Goal: Task Accomplishment & Management: Complete application form

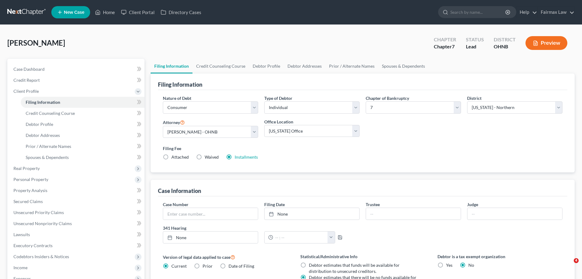
select select "1"
select select "0"
select select "61"
select select "17"
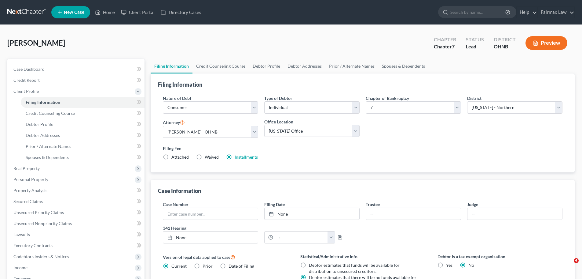
select select "0"
select select "36"
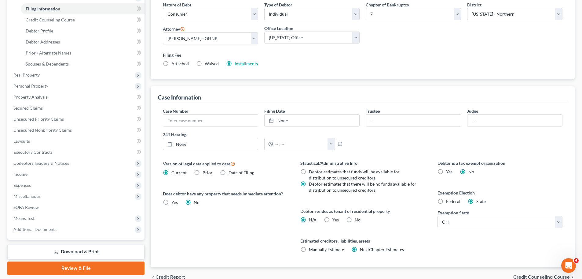
scroll to position [124, 0]
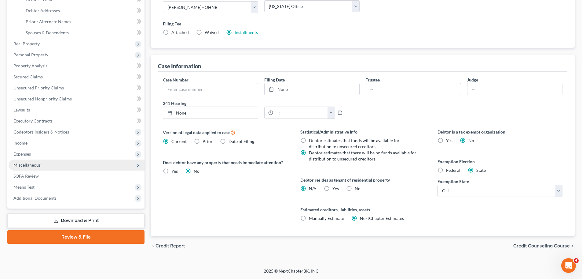
click at [33, 165] on span "Miscellaneous" at bounding box center [26, 164] width 27 height 5
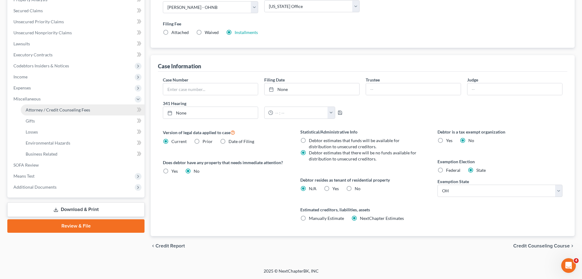
click at [66, 111] on span "Attorney / Credit Counseling Fees" at bounding box center [58, 109] width 65 height 5
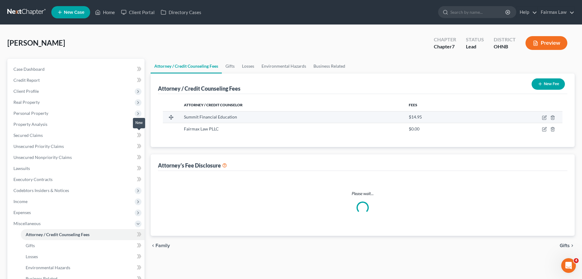
select select "1"
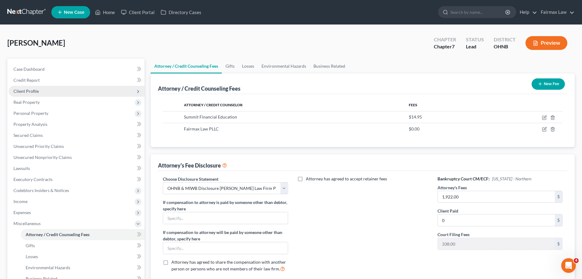
click at [37, 92] on span "Client Profile" at bounding box center [25, 90] width 25 height 5
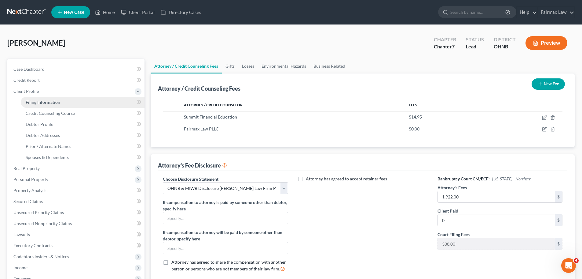
click at [41, 101] on span "Filing Information" at bounding box center [43, 101] width 35 height 5
select select "1"
select select "0"
select select "61"
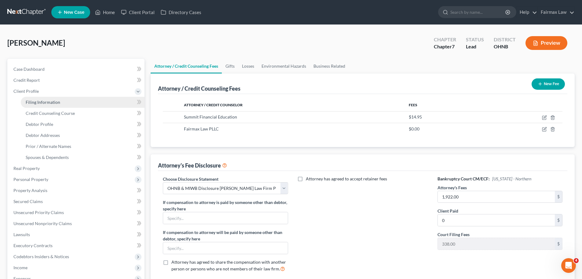
select select "17"
select select "0"
select select "36"
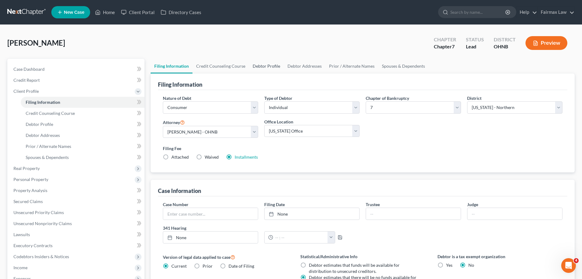
click at [259, 63] on link "Debtor Profile" at bounding box center [266, 66] width 35 height 15
select select "0"
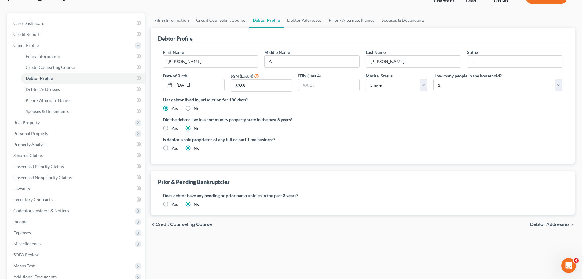
scroll to position [31, 0]
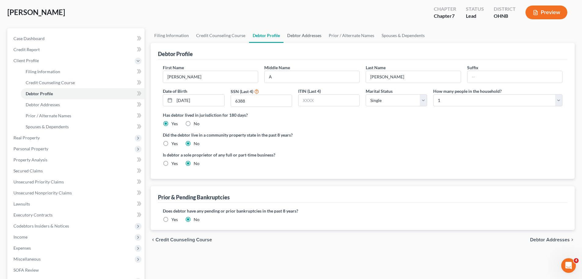
click at [302, 35] on link "Debtor Addresses" at bounding box center [305, 35] width 42 height 15
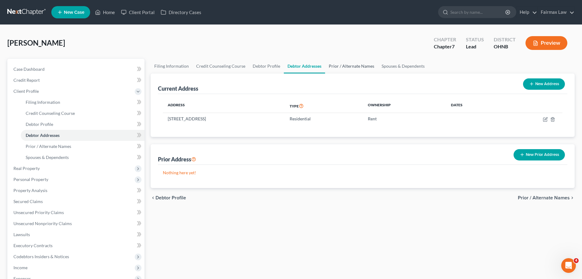
click at [330, 68] on link "Prior / Alternate Names" at bounding box center [351, 66] width 53 height 15
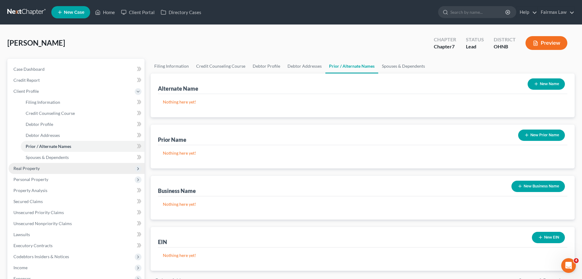
click at [15, 166] on span "Real Property" at bounding box center [26, 167] width 26 height 5
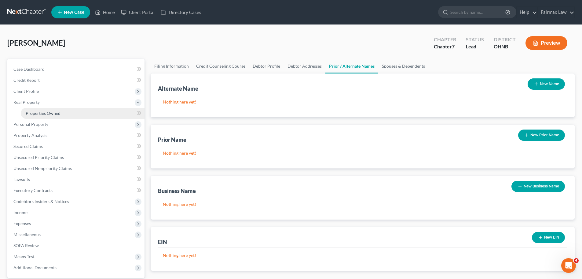
click at [43, 112] on span "Properties Owned" at bounding box center [43, 112] width 35 height 5
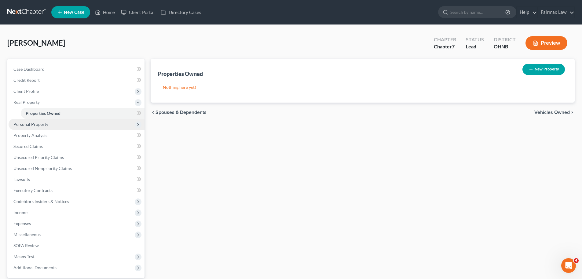
click at [35, 122] on span "Personal Property" at bounding box center [30, 123] width 35 height 5
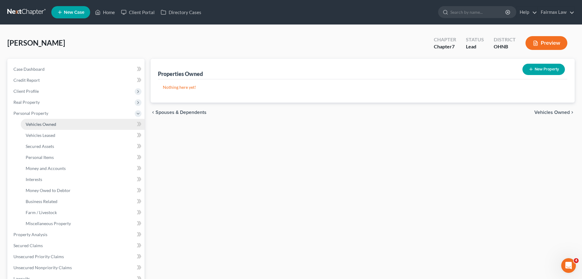
click at [42, 124] on span "Vehicles Owned" at bounding box center [41, 123] width 31 height 5
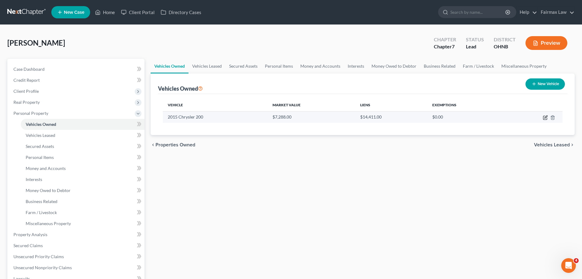
click at [545, 118] on icon "button" at bounding box center [546, 116] width 3 height 3
select select "0"
select select "11"
select select "2"
select select "0"
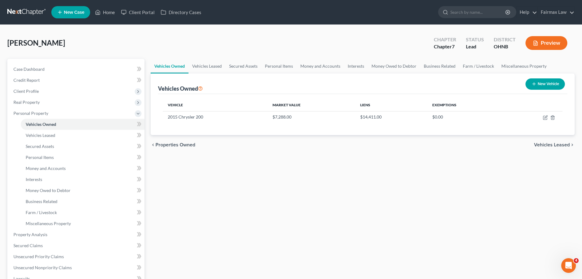
select select "48"
select select "0"
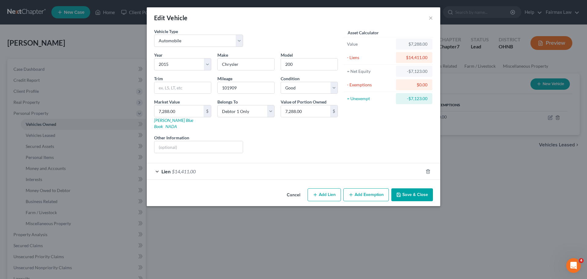
click at [196, 168] on span "$14,411.00" at bounding box center [184, 171] width 24 height 6
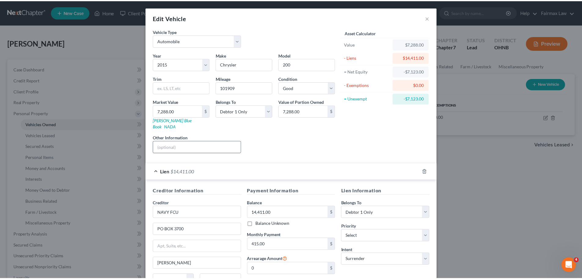
scroll to position [56, 0]
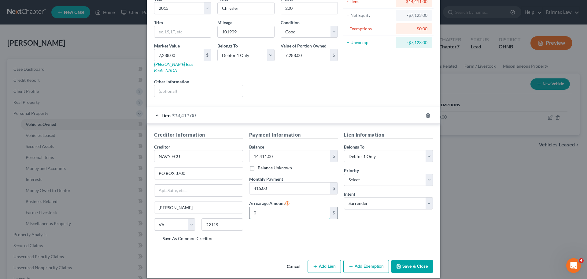
click at [265, 207] on input "0" at bounding box center [289, 213] width 81 height 12
type input "830.00"
click at [401, 260] on button "Save & Close" at bounding box center [412, 266] width 42 height 13
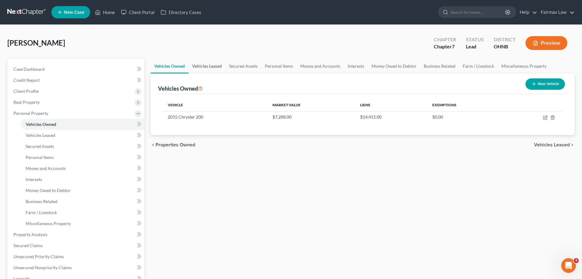
click at [209, 69] on link "Vehicles Leased" at bounding box center [207, 66] width 37 height 15
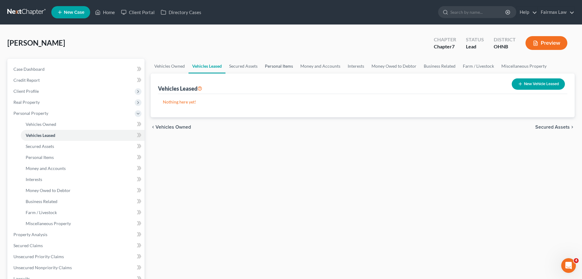
click at [270, 67] on link "Personal Items" at bounding box center [278, 66] width 35 height 15
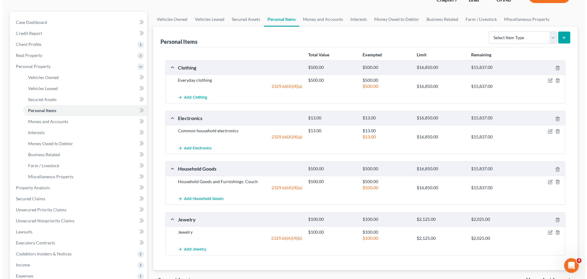
scroll to position [61, 0]
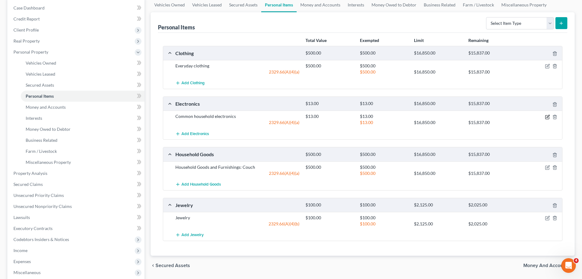
click at [546, 117] on icon "button" at bounding box center [547, 116] width 5 height 5
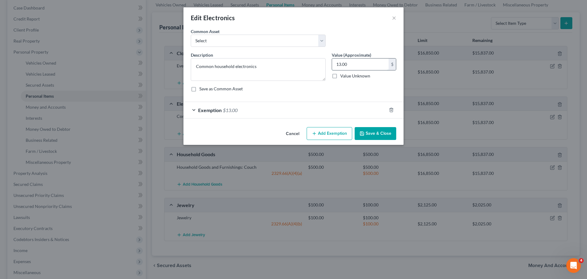
click at [356, 64] on input "13.00" at bounding box center [360, 64] width 57 height 12
type input "2,000.00"
click at [236, 113] on span "$13.00" at bounding box center [230, 110] width 15 height 6
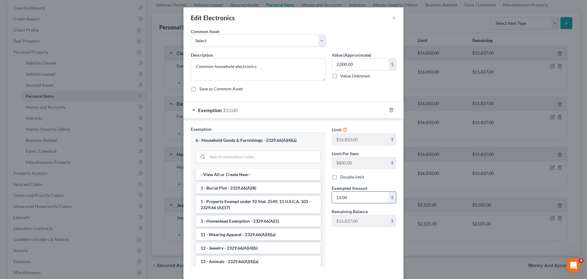
click at [359, 195] on input "13.00" at bounding box center [360, 197] width 57 height 12
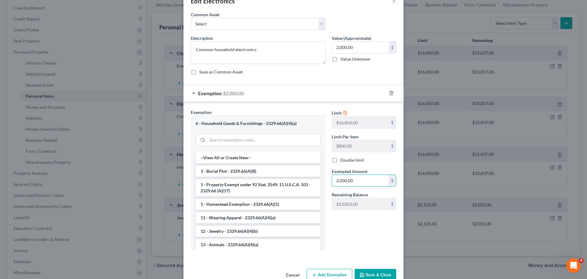
scroll to position [31, 0]
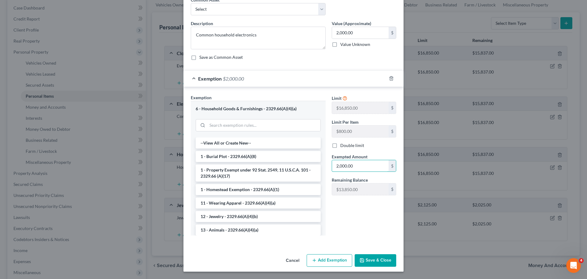
type input "2,000.00"
click at [377, 258] on button "Save & Close" at bounding box center [376, 260] width 42 height 13
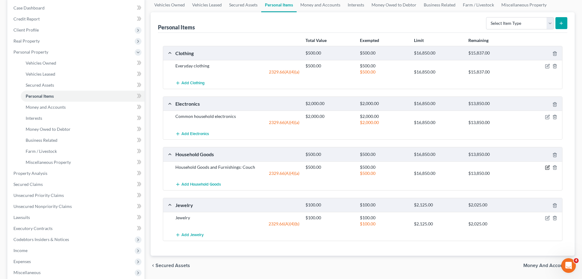
click at [547, 168] on icon "button" at bounding box center [548, 166] width 3 height 3
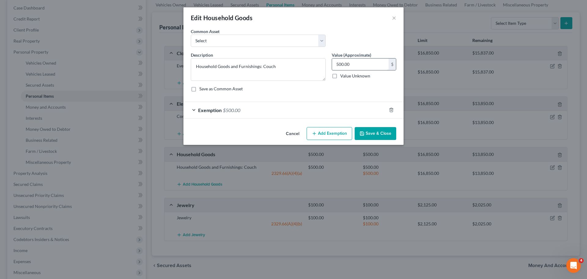
click at [350, 65] on input "500.00" at bounding box center [360, 64] width 57 height 12
type input "400.00"
click at [237, 108] on span "$500.00" at bounding box center [231, 110] width 17 height 6
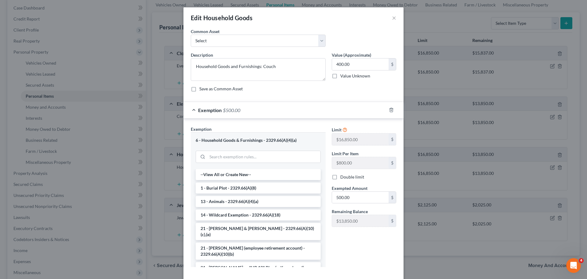
click at [231, 111] on span "$500.00" at bounding box center [231, 110] width 17 height 6
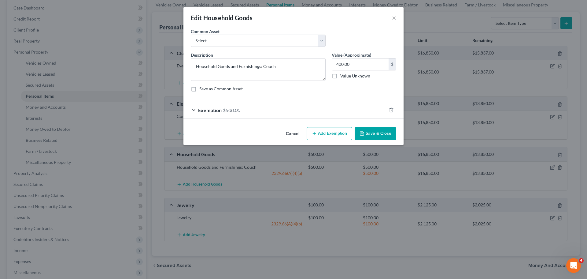
click at [230, 109] on span "$500.00" at bounding box center [231, 110] width 17 height 6
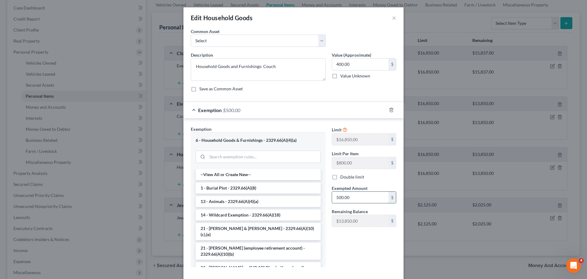
click at [339, 198] on input "500.00" at bounding box center [360, 197] width 57 height 12
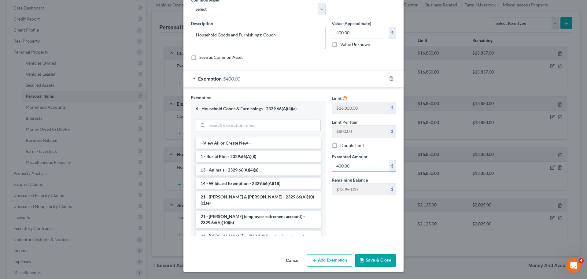
type input "400.00"
click at [367, 256] on button "Save & Close" at bounding box center [376, 260] width 42 height 13
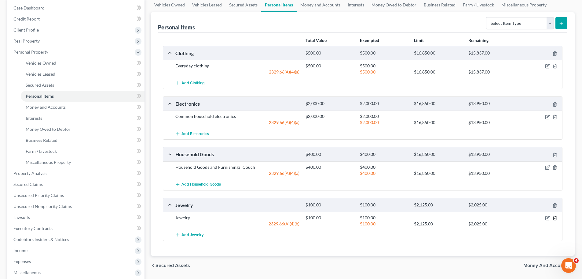
click at [554, 218] on icon "button" at bounding box center [555, 217] width 5 height 5
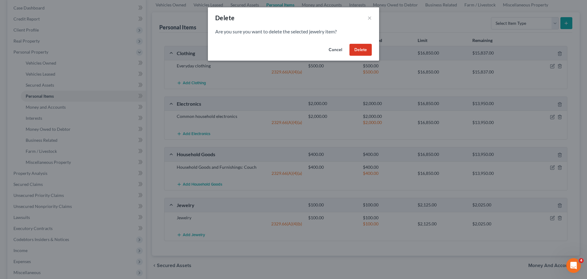
click at [364, 52] on button "Delete" at bounding box center [360, 50] width 22 height 12
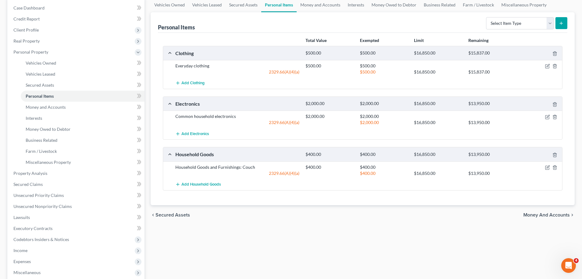
scroll to position [0, 0]
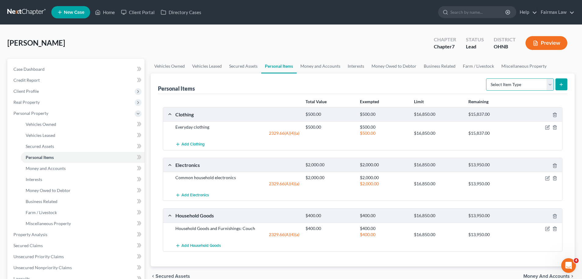
click at [530, 86] on select "Select Item Type Clothing Collectibles Of Value Electronics Firearms Household …" at bounding box center [520, 84] width 68 height 12
click at [322, 70] on link "Money and Accounts" at bounding box center [320, 66] width 47 height 15
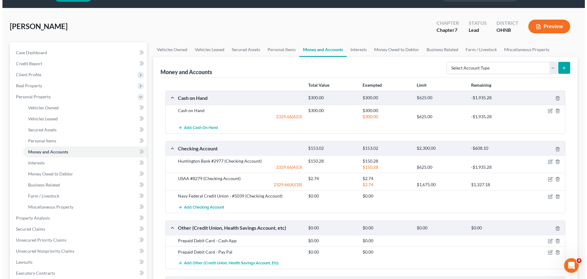
scroll to position [31, 0]
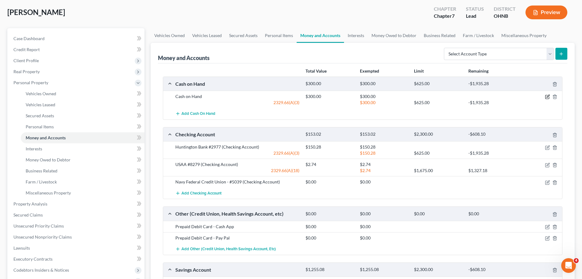
click at [548, 98] on icon "button" at bounding box center [547, 96] width 5 height 5
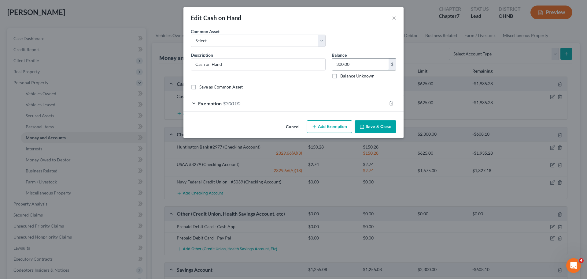
click at [368, 67] on input "300.00" at bounding box center [360, 64] width 57 height 12
type input "200.0"
click at [232, 102] on span "$300.00" at bounding box center [231, 103] width 17 height 6
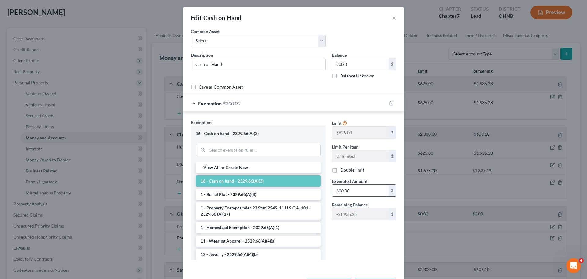
click at [343, 186] on input "300.00" at bounding box center [360, 190] width 57 height 12
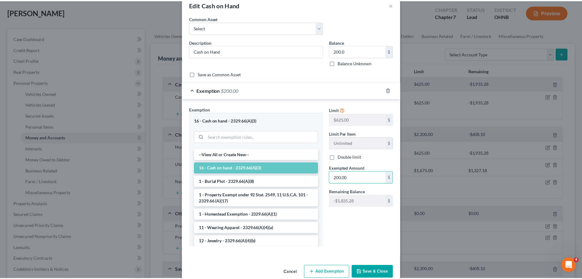
scroll to position [25, 0]
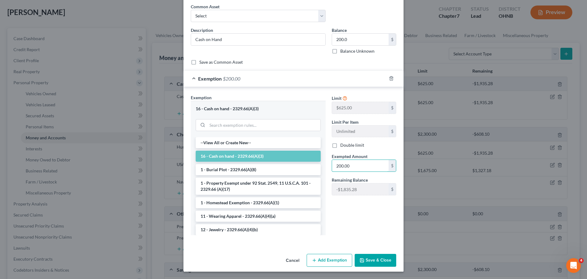
type input "200.00"
click at [374, 259] on button "Save & Close" at bounding box center [376, 259] width 42 height 13
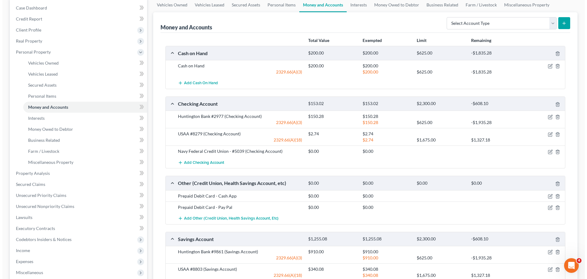
scroll to position [92, 0]
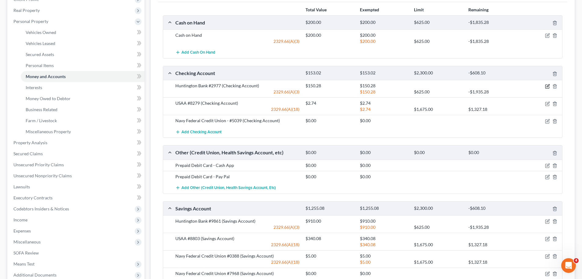
click at [545, 87] on icon "button" at bounding box center [547, 86] width 5 height 5
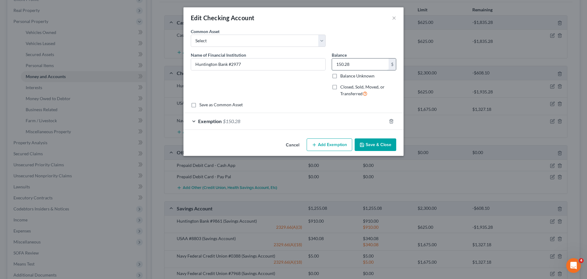
click at [334, 66] on input "150.28" at bounding box center [360, 64] width 57 height 12
type input "15.50"
click at [239, 124] on span "$150.28" at bounding box center [231, 121] width 17 height 6
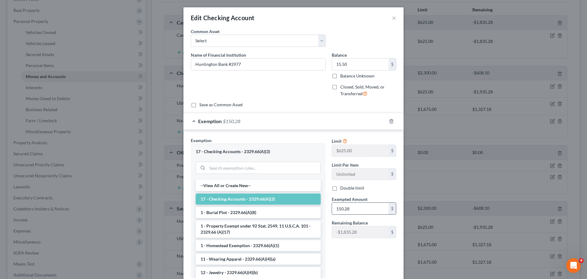
click at [356, 212] on input "150.28" at bounding box center [360, 208] width 57 height 12
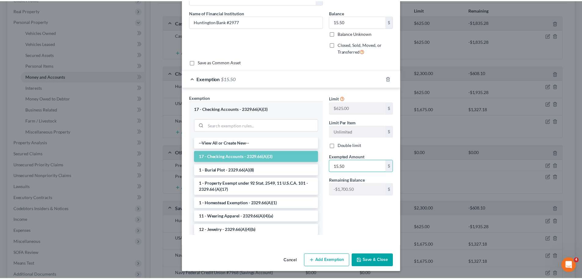
scroll to position [43, 0]
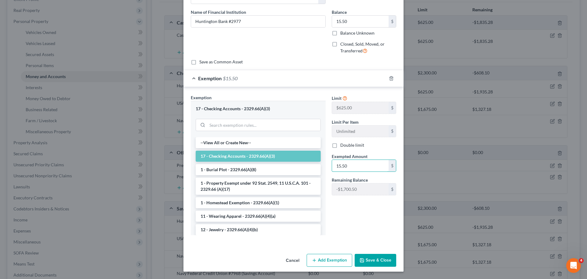
type input "15.50"
click at [360, 258] on icon "button" at bounding box center [362, 260] width 4 height 4
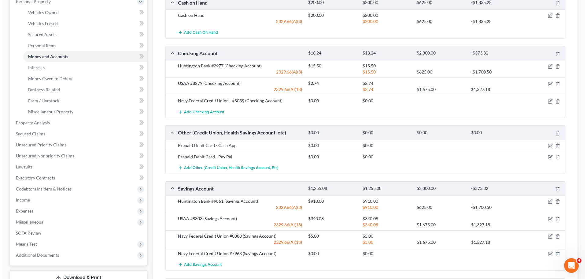
scroll to position [122, 0]
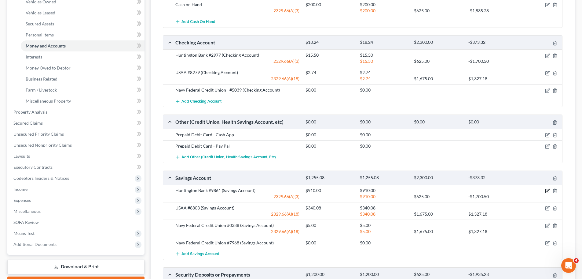
click at [549, 190] on icon "button" at bounding box center [547, 190] width 5 height 5
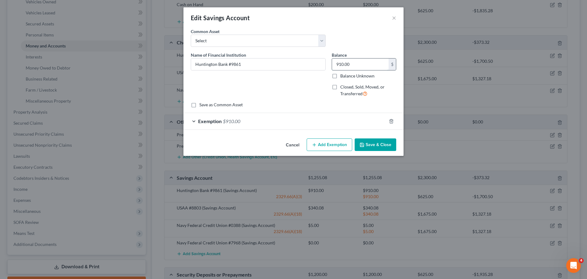
click at [336, 64] on input "910.00" at bounding box center [360, 64] width 57 height 12
type input "85.00"
click at [235, 121] on span "$910.00" at bounding box center [231, 121] width 17 height 6
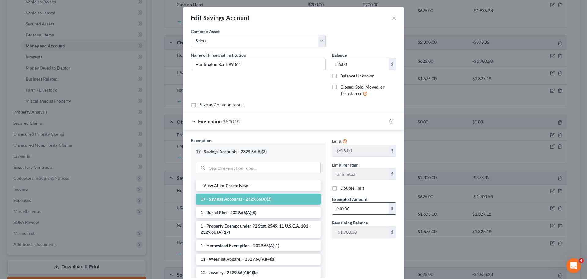
click at [341, 205] on input "910.00" at bounding box center [360, 208] width 57 height 12
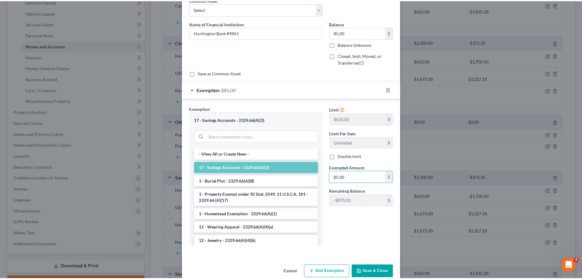
scroll to position [43, 0]
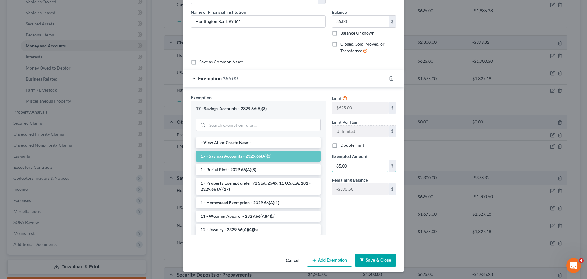
type input "85.00"
click at [371, 259] on button "Save & Close" at bounding box center [376, 259] width 42 height 13
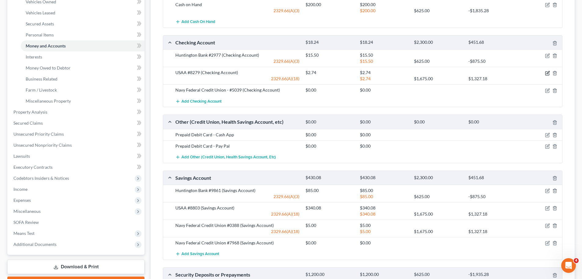
click at [547, 72] on icon "button" at bounding box center [548, 73] width 4 height 4
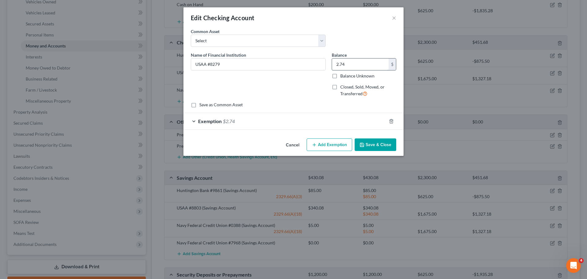
click at [357, 63] on input "2.74" at bounding box center [360, 64] width 57 height 12
click at [372, 141] on button "Save & Close" at bounding box center [376, 144] width 42 height 13
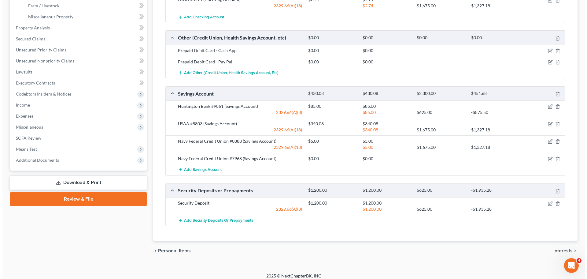
scroll to position [211, 0]
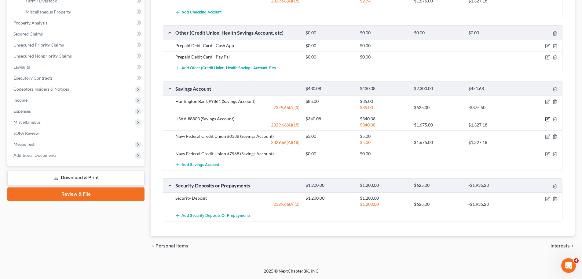
click at [546, 119] on icon "button" at bounding box center [547, 118] width 5 height 5
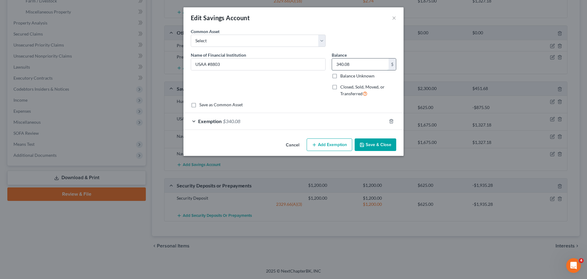
click at [339, 61] on input "340.08" at bounding box center [360, 64] width 57 height 12
type input "700.00"
click at [235, 122] on span "$340.08" at bounding box center [231, 121] width 17 height 6
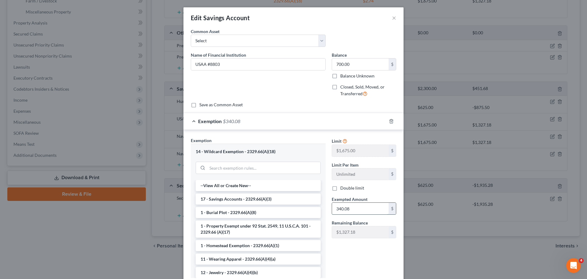
click at [339, 208] on input "340.08" at bounding box center [360, 208] width 57 height 12
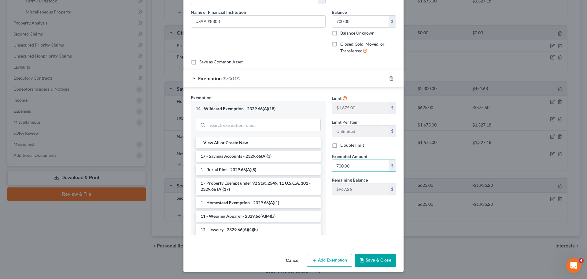
type input "700.00"
click at [383, 254] on button "Save & Close" at bounding box center [376, 259] width 42 height 13
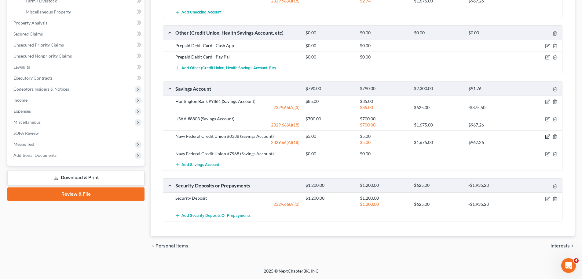
click at [546, 137] on icon "button" at bounding box center [547, 136] width 5 height 5
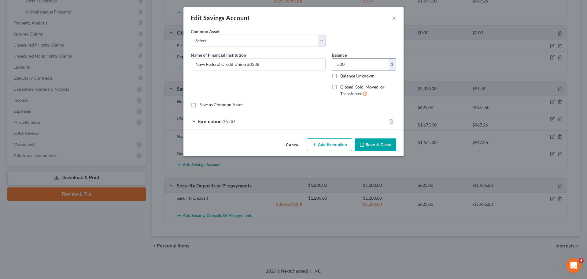
click at [341, 67] on input "5.00" at bounding box center [360, 64] width 57 height 12
type input "0.00"
click at [228, 118] on span "$5.00" at bounding box center [229, 121] width 12 height 6
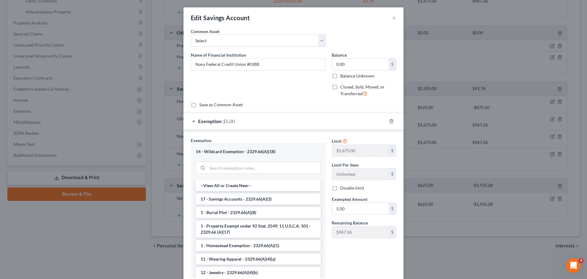
click at [371, 216] on div "Limit $1,675.00 $ Limit Per Item Unlimited $ Double limit Exempted Amount * 5.0…" at bounding box center [364, 190] width 71 height 106
click at [369, 207] on input "5.00" at bounding box center [360, 208] width 57 height 12
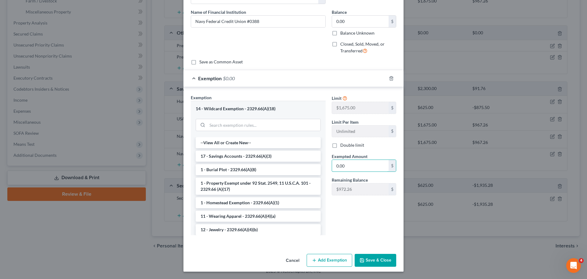
type input "0.00"
click at [367, 257] on button "Save & Close" at bounding box center [376, 259] width 42 height 13
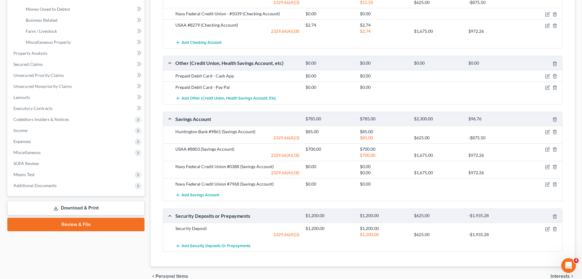
scroll to position [181, 0]
click at [546, 86] on icon "button" at bounding box center [547, 87] width 5 height 5
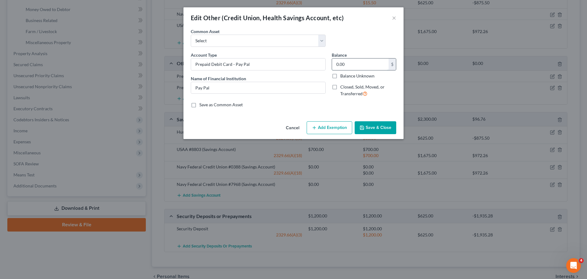
click at [345, 66] on input "0.00" at bounding box center [360, 64] width 57 height 12
type input "10.95"
click at [315, 130] on icon "button" at bounding box center [314, 127] width 5 height 5
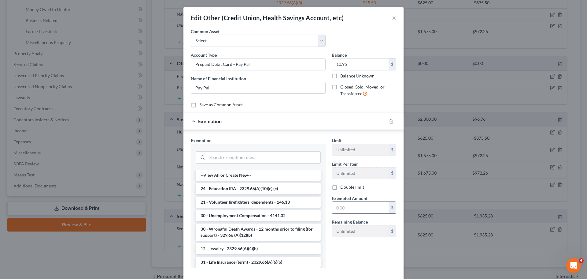
click at [337, 211] on input "text" at bounding box center [360, 207] width 57 height 12
type input "10.95"
click at [258, 154] on input "search" at bounding box center [263, 157] width 113 height 12
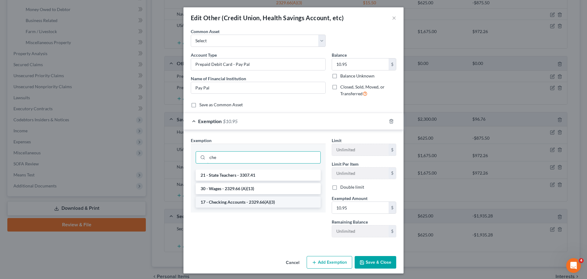
type input "che"
click at [256, 205] on li "17 - Checking Accounts - 2329.66(A)(3)" at bounding box center [258, 201] width 125 height 11
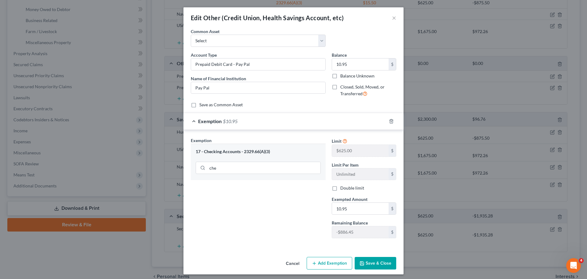
click at [383, 260] on button "Save & Close" at bounding box center [376, 263] width 42 height 13
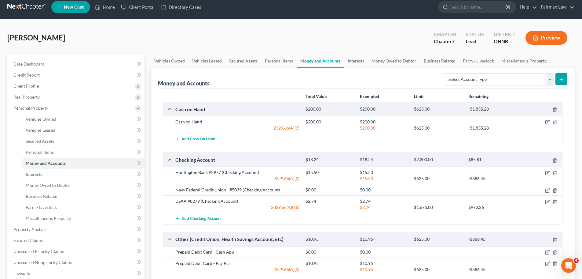
scroll to position [3, 0]
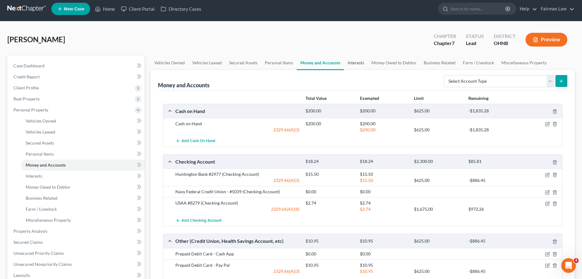
click at [356, 65] on link "Interests" at bounding box center [356, 62] width 24 height 15
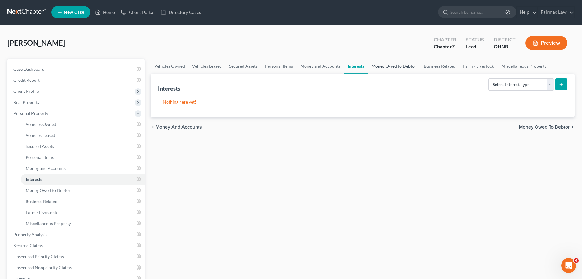
click at [382, 68] on link "Money Owed to Debtor" at bounding box center [394, 66] width 52 height 15
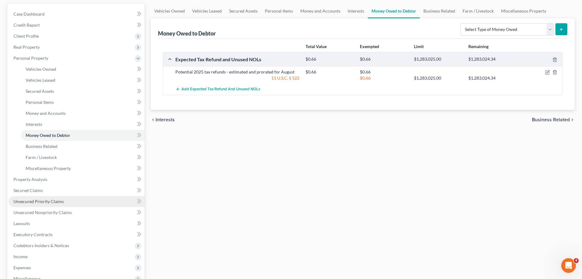
scroll to position [61, 0]
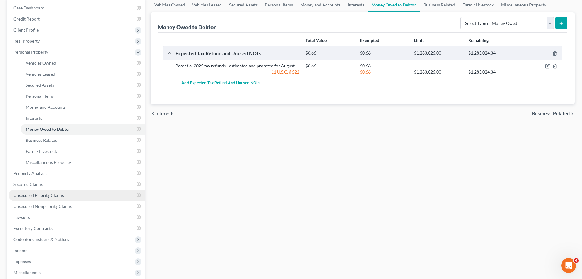
click at [44, 194] on span "Unsecured Priority Claims" at bounding box center [38, 194] width 50 height 5
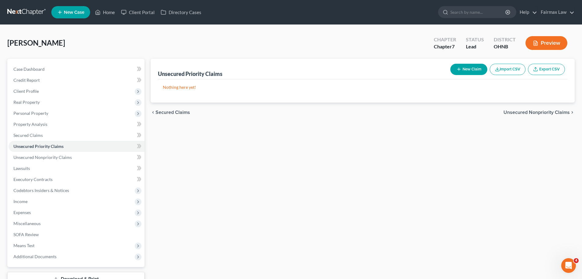
click at [459, 70] on icon "button" at bounding box center [459, 69] width 5 height 5
select select "0"
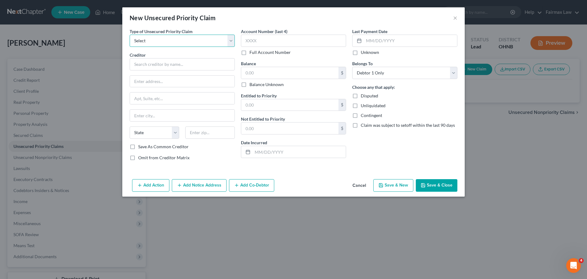
click at [219, 42] on select "Select Taxes & Other Government Units Domestic Support Obligations Extensions o…" at bounding box center [182, 41] width 105 height 12
click at [456, 17] on button "×" at bounding box center [455, 17] width 4 height 7
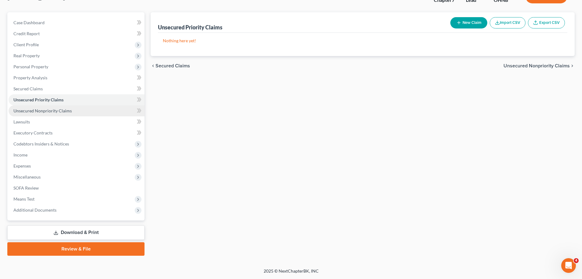
click at [57, 107] on link "Unsecured Nonpriority Claims" at bounding box center [77, 110] width 136 height 11
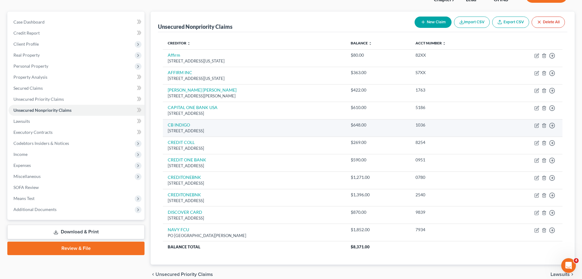
scroll to position [61, 0]
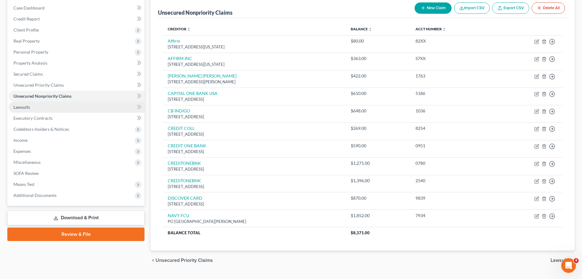
click at [41, 111] on link "Lawsuits" at bounding box center [77, 107] width 136 height 11
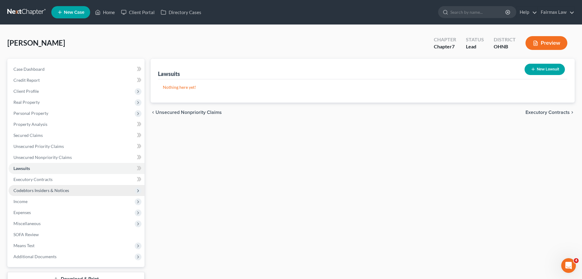
click at [44, 190] on span "Codebtors Insiders & Notices" at bounding box center [41, 189] width 56 height 5
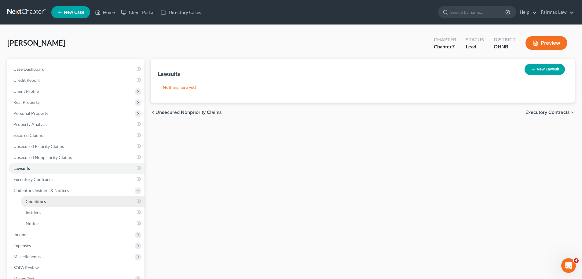
click at [28, 202] on span "Codebtors" at bounding box center [36, 200] width 20 height 5
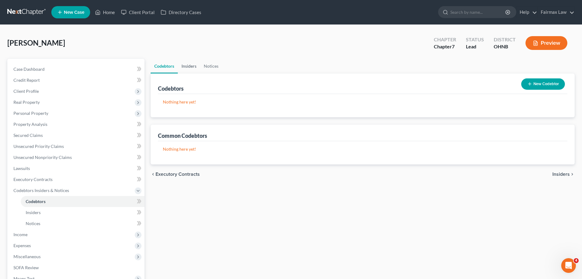
click at [195, 67] on link "Insiders" at bounding box center [189, 66] width 22 height 15
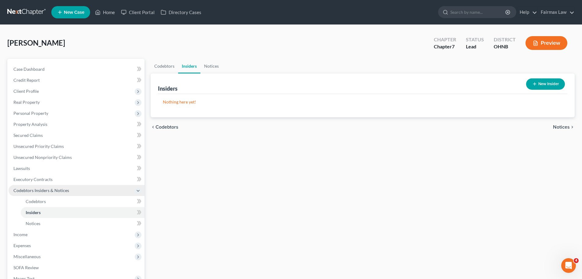
scroll to position [31, 0]
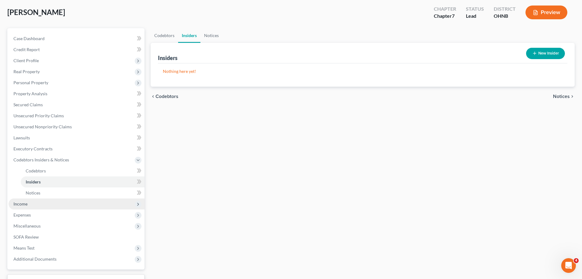
click at [25, 202] on span "Income" at bounding box center [20, 203] width 14 height 5
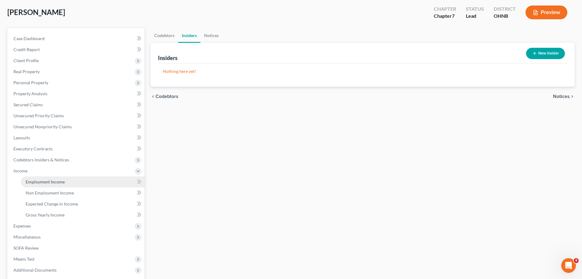
click at [50, 179] on span "Employment Income" at bounding box center [45, 181] width 39 height 5
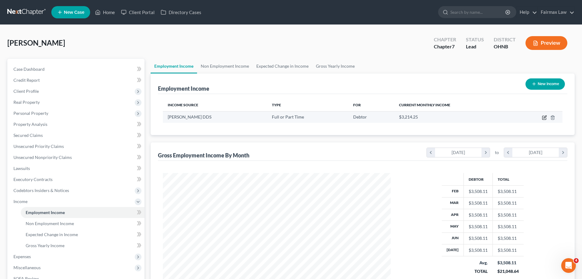
click at [544, 118] on icon "button" at bounding box center [545, 116] width 3 height 3
select select "0"
select select "36"
select select "2"
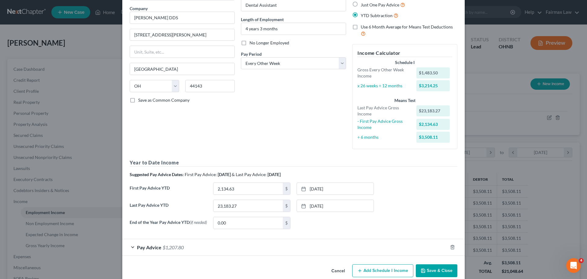
scroll to position [58, 0]
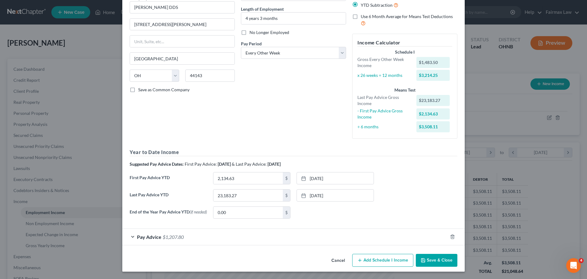
click at [169, 233] on div "Pay Advice $1,207.80" at bounding box center [284, 236] width 325 height 16
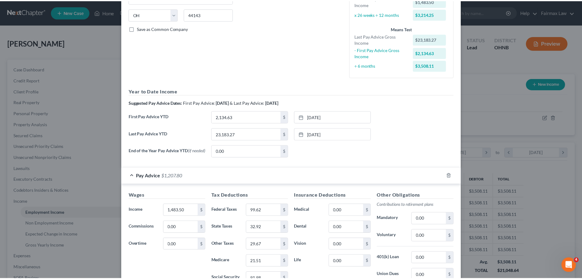
scroll to position [208, 0]
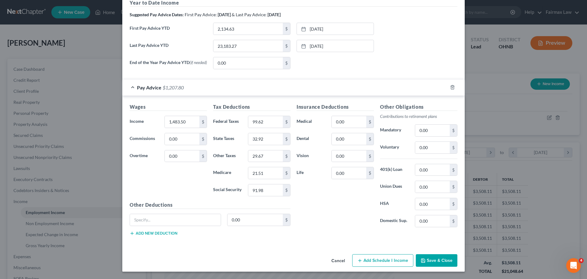
click at [424, 257] on button "Save & Close" at bounding box center [437, 260] width 42 height 13
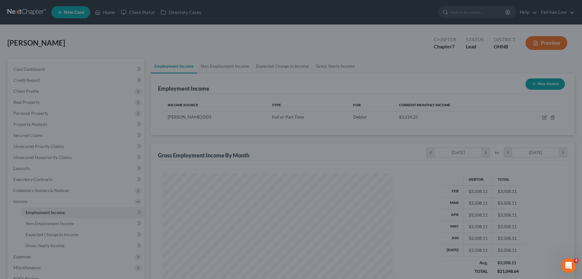
scroll to position [305625, 305499]
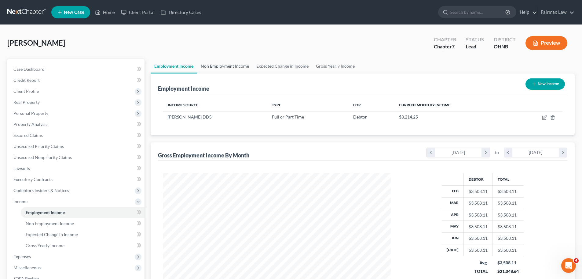
click at [234, 72] on link "Non Employment Income" at bounding box center [225, 66] width 56 height 15
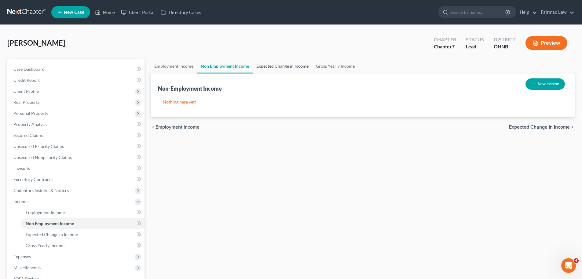
click at [271, 70] on link "Expected Change in Income" at bounding box center [283, 66] width 60 height 15
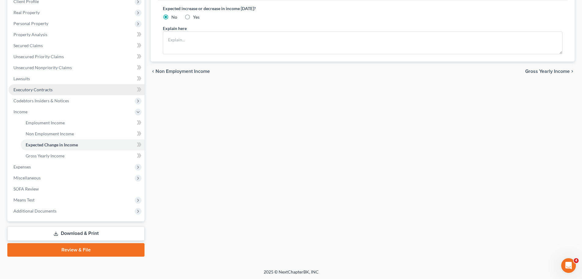
scroll to position [90, 0]
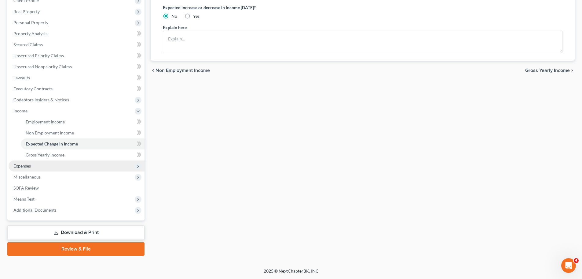
click at [32, 163] on span "Expenses" at bounding box center [77, 165] width 136 height 11
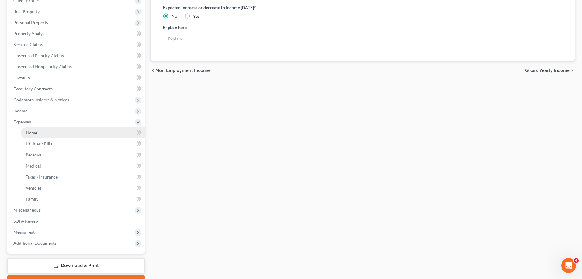
click at [36, 132] on span "Home" at bounding box center [32, 132] width 12 height 5
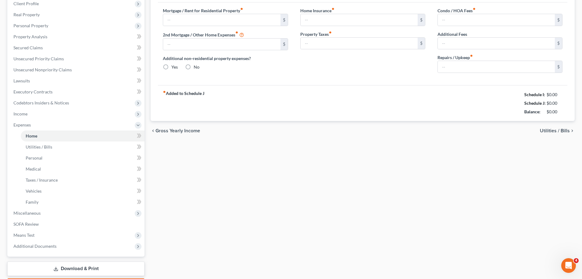
scroll to position [51, 0]
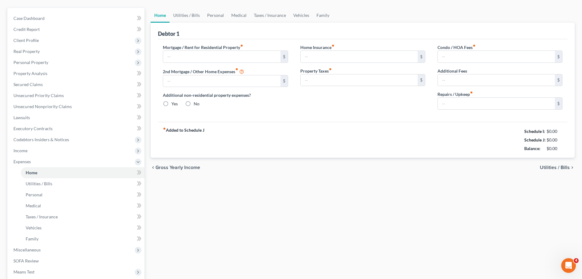
type input "750.00"
type input "0.00"
radio input "true"
type input "52.00"
type input "0.00"
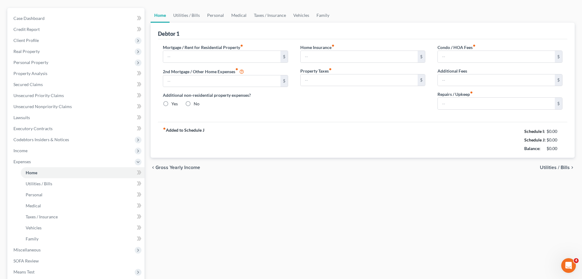
type input "0.00"
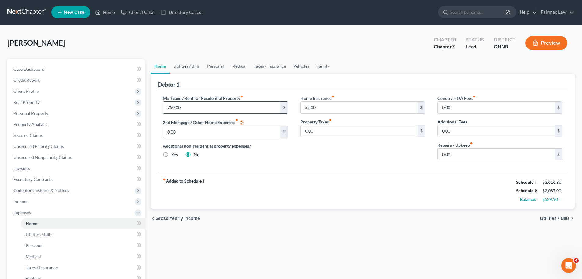
click at [179, 111] on input "750.00" at bounding box center [221, 108] width 117 height 12
type input "700.00"
click at [324, 103] on input "52.00" at bounding box center [359, 108] width 117 height 12
type input "0.00"
click at [178, 68] on link "Utilities / Bills" at bounding box center [187, 66] width 34 height 15
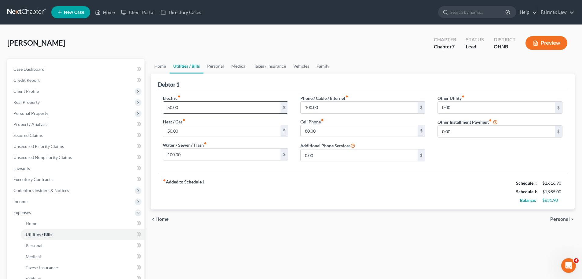
click at [203, 108] on input "50.00" at bounding box center [221, 108] width 117 height 12
type input "60.00"
click at [185, 130] on input "50.00" at bounding box center [221, 131] width 117 height 12
type input "250.00"
click at [220, 154] on input "100.00" at bounding box center [221, 154] width 117 height 12
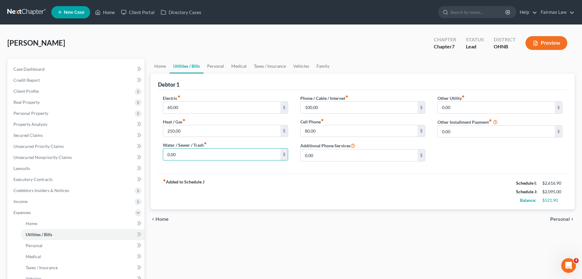
type input "0.00"
click at [283, 187] on div "fiber_manual_record Added to Schedule J Schedule I: $2,616.90 Schedule J: $2,09…" at bounding box center [363, 191] width 410 height 36
click at [319, 134] on input "80.00" at bounding box center [359, 131] width 117 height 12
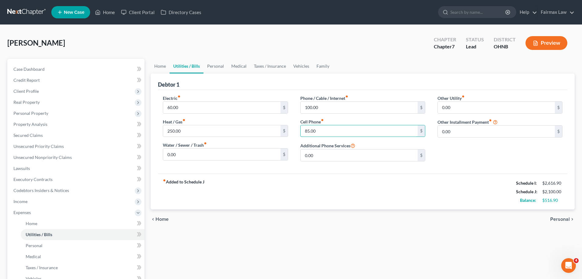
type input "85.00"
click at [329, 189] on div "fiber_manual_record Added to Schedule J Schedule I: $2,616.90 Schedule J: $2,10…" at bounding box center [363, 191] width 410 height 36
click at [220, 69] on link "Personal" at bounding box center [216, 66] width 24 height 15
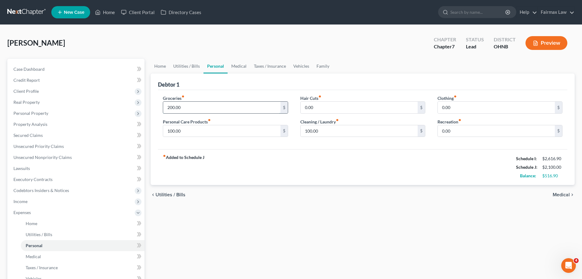
click at [204, 108] on input "200.00" at bounding box center [221, 108] width 117 height 12
type input "300.00"
click at [212, 85] on div "Debtor 1" at bounding box center [363, 81] width 410 height 17
click at [195, 135] on input "100.00" at bounding box center [221, 131] width 117 height 12
type input "50.00"
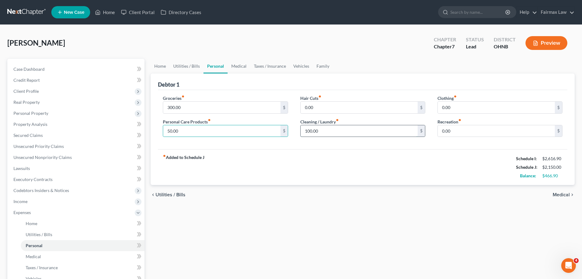
click at [334, 130] on input "100.00" at bounding box center [359, 131] width 117 height 12
click at [331, 145] on div "Groceries fiber_manual_record 300.00 $ Personal Care Products fiber_manual_reco…" at bounding box center [363, 119] width 410 height 59
click at [468, 104] on input "0.00" at bounding box center [496, 108] width 117 height 12
type input "50.00"
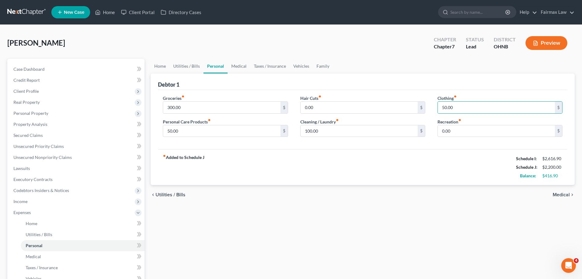
click at [358, 68] on ul "Home Utilities / Bills Personal Medical Taxes / Insurance Vehicles Family" at bounding box center [363, 66] width 424 height 15
click at [443, 133] on input "0.00" at bounding box center [496, 131] width 117 height 12
type input "100.00"
click at [414, 161] on div "fiber_manual_record Added to Schedule J Schedule I: $2,616.90 Schedule J: $2,30…" at bounding box center [363, 167] width 410 height 36
click at [241, 67] on link "Medical" at bounding box center [239, 66] width 23 height 15
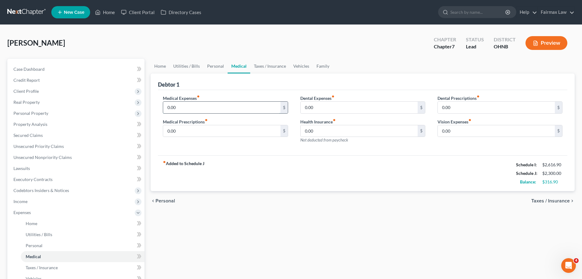
click at [180, 102] on input "0.00" at bounding box center [221, 108] width 117 height 12
type input "40.00"
click at [236, 158] on div "fiber_manual_record Added to Schedule J Schedule I: $2,616.90 Schedule J: $2,34…" at bounding box center [363, 173] width 410 height 36
click at [264, 65] on link "Taxes / Insurance" at bounding box center [269, 66] width 39 height 15
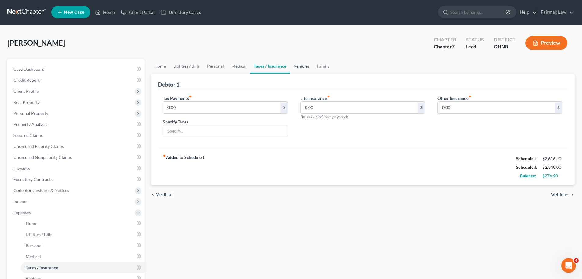
click at [307, 65] on link "Vehicles" at bounding box center [301, 66] width 23 height 15
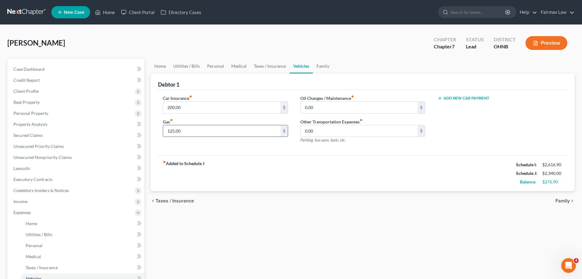
click at [198, 129] on input "125.00" at bounding box center [221, 131] width 117 height 12
type input "200.00"
click at [318, 69] on link "Family" at bounding box center [323, 66] width 20 height 15
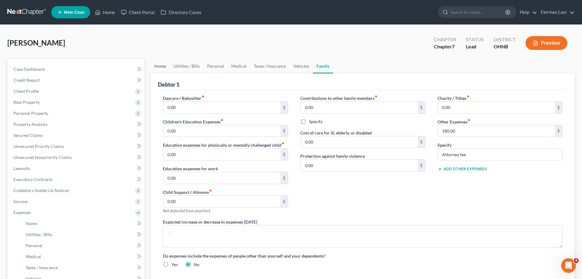
click at [162, 66] on link "Home" at bounding box center [160, 66] width 19 height 15
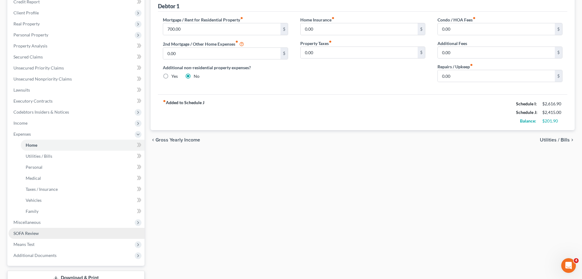
scroll to position [92, 0]
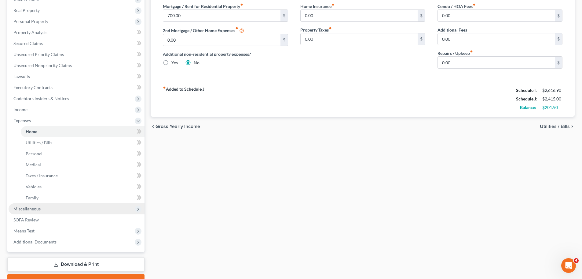
click at [39, 208] on span "Miscellaneous" at bounding box center [26, 208] width 27 height 5
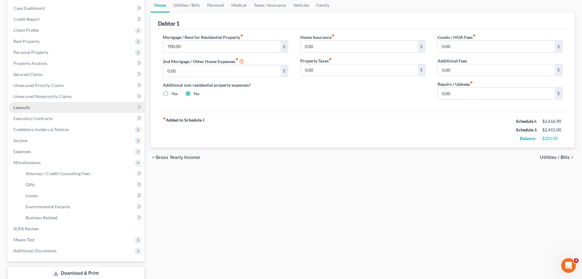
scroll to position [61, 0]
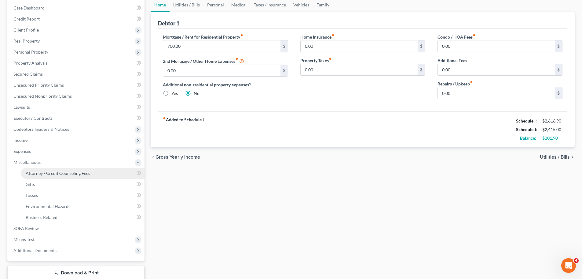
click at [60, 172] on span "Attorney / Credit Counseling Fees" at bounding box center [58, 172] width 65 height 5
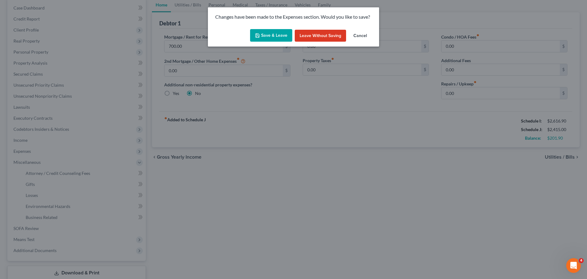
click at [275, 34] on button "Save & Leave" at bounding box center [271, 35] width 42 height 13
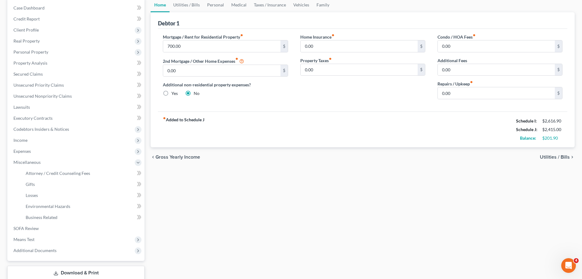
select select "1"
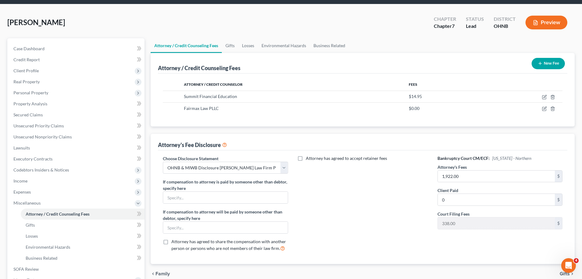
scroll to position [31, 0]
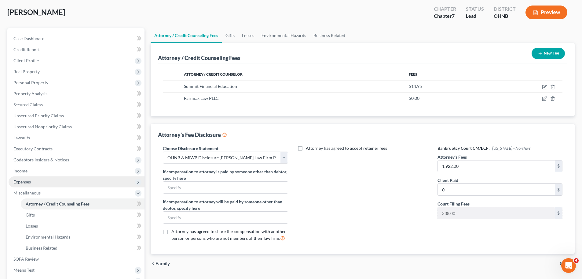
click at [22, 185] on span "Expenses" at bounding box center [77, 181] width 136 height 11
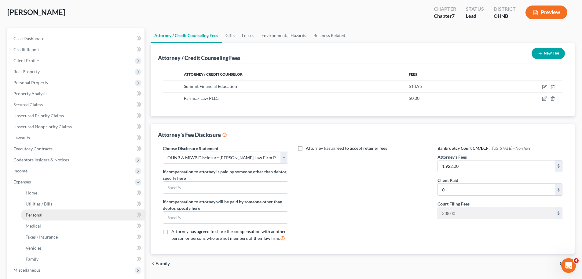
click at [32, 218] on link "Personal" at bounding box center [83, 214] width 124 height 11
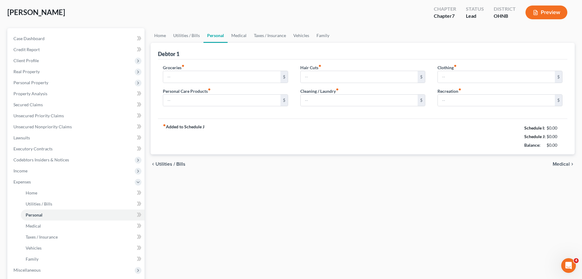
scroll to position [6, 0]
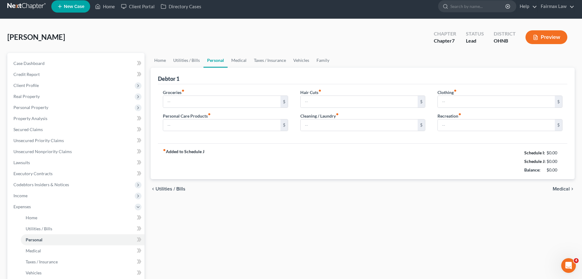
type input "300.00"
type input "50.00"
type input "0.00"
type input "100.00"
type input "50.00"
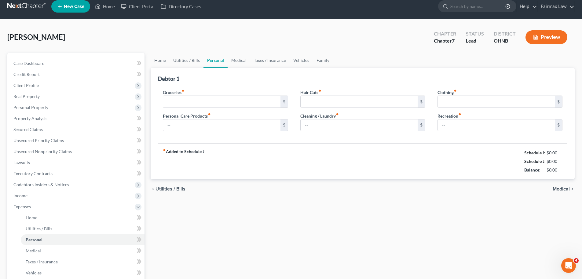
type input "100.00"
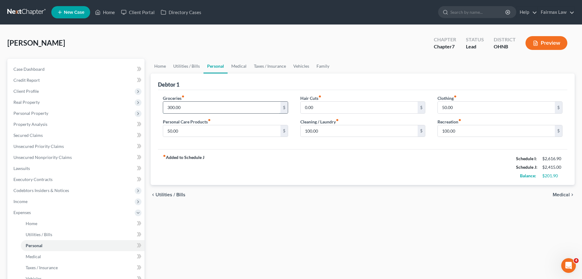
click at [207, 105] on input "300.00" at bounding box center [221, 108] width 117 height 12
type input "350.00"
click at [326, 176] on div "fiber_manual_record Added to Schedule J Schedule I: $2,616.90 Schedule J: $2,46…" at bounding box center [363, 167] width 410 height 36
drag, startPoint x: 514, startPoint y: 159, endPoint x: 567, endPoint y: 184, distance: 58.8
click at [567, 184] on div "fiber_manual_record Added to Schedule J Schedule I: $2,616.90 Schedule J: $2,46…" at bounding box center [363, 167] width 410 height 36
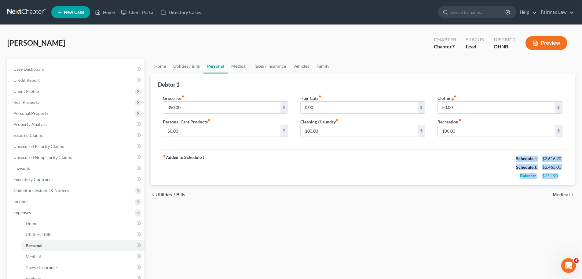
copy div "Schedule I: $2,616.90 Schedule J: $2,465.00 Balance: $151.90"
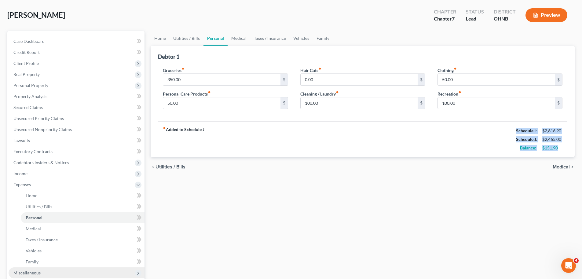
scroll to position [61, 0]
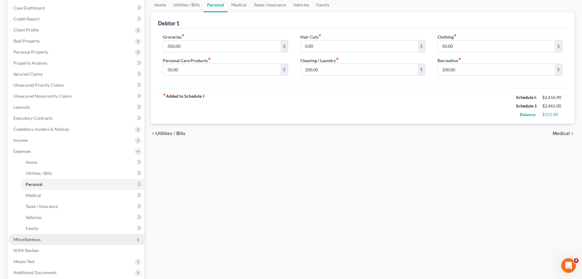
click at [36, 235] on span "Miscellaneous" at bounding box center [77, 239] width 136 height 11
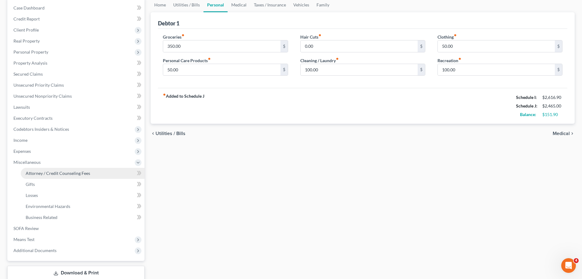
click at [61, 171] on span "Attorney / Credit Counseling Fees" at bounding box center [58, 172] width 65 height 5
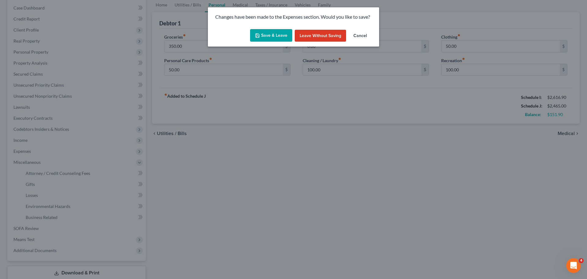
click at [275, 32] on button "Save & Leave" at bounding box center [271, 35] width 42 height 13
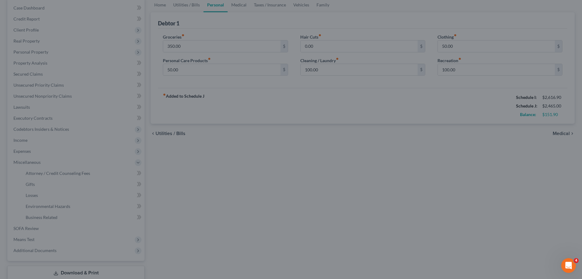
select select "1"
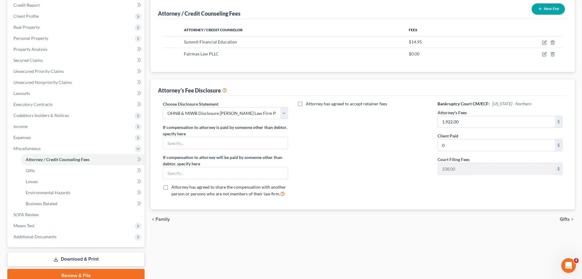
scroll to position [10, 0]
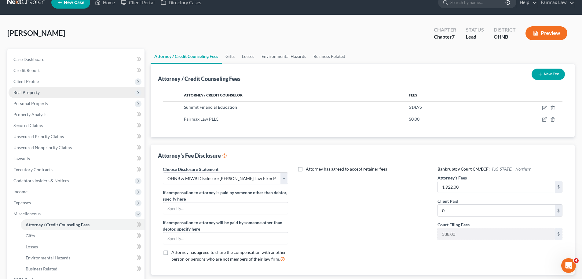
drag, startPoint x: 31, startPoint y: 89, endPoint x: 31, endPoint y: 97, distance: 8.6
click at [31, 89] on span "Real Property" at bounding box center [77, 92] width 136 height 11
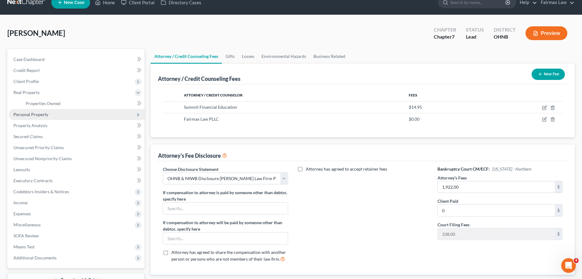
click at [35, 115] on span "Personal Property" at bounding box center [30, 114] width 35 height 5
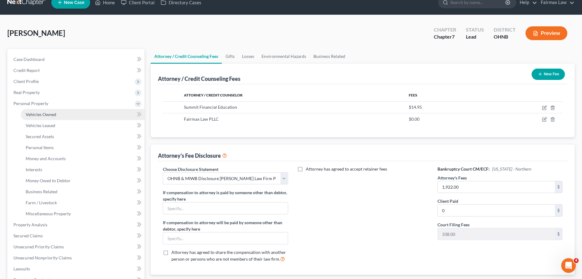
click at [50, 113] on span "Vehicles Owned" at bounding box center [41, 114] width 31 height 5
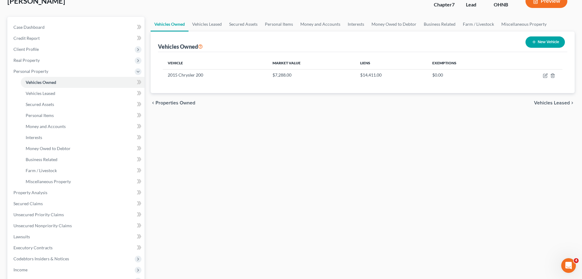
scroll to position [31, 0]
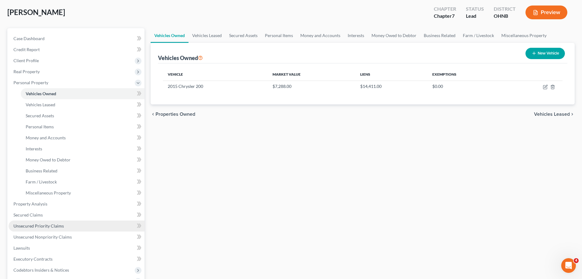
click at [48, 227] on span "Unsecured Priority Claims" at bounding box center [38, 225] width 50 height 5
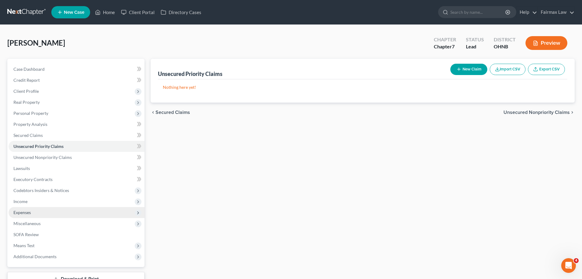
click at [31, 210] on span "Expenses" at bounding box center [77, 212] width 136 height 11
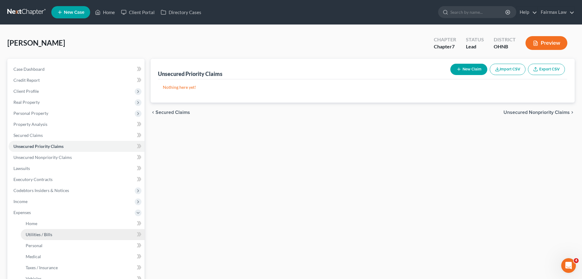
scroll to position [92, 0]
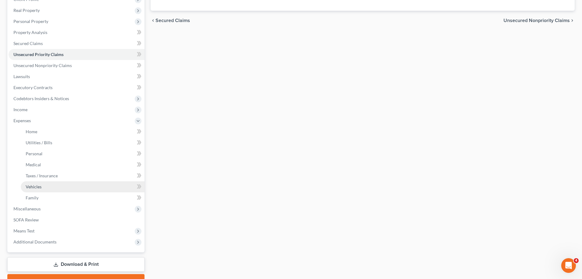
click at [37, 183] on link "Vehicles" at bounding box center [83, 186] width 124 height 11
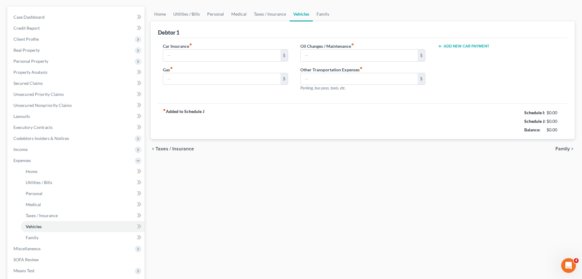
type input "200.00"
type input "250.00"
type input "40.00"
type input "0.00"
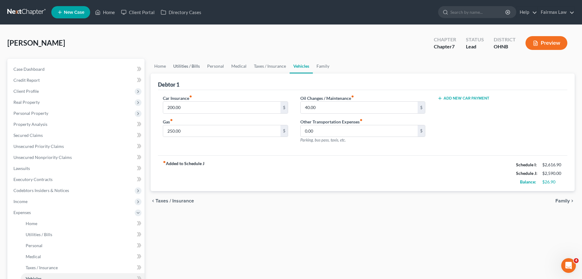
click at [195, 65] on link "Utilities / Bills" at bounding box center [187, 66] width 34 height 15
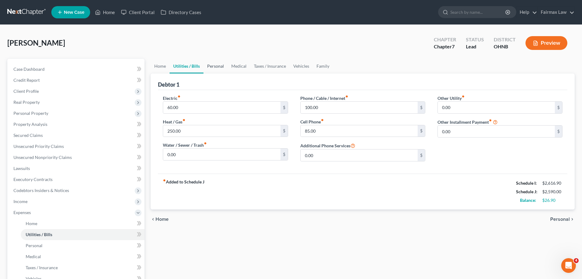
click at [211, 68] on link "Personal" at bounding box center [216, 66] width 24 height 15
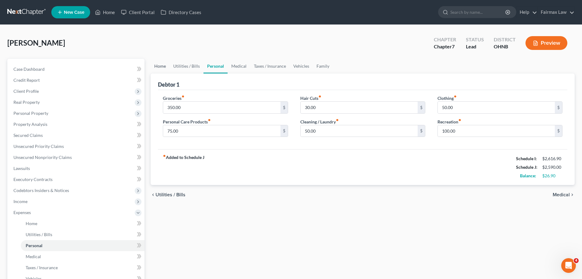
click at [163, 67] on link "Home" at bounding box center [160, 66] width 19 height 15
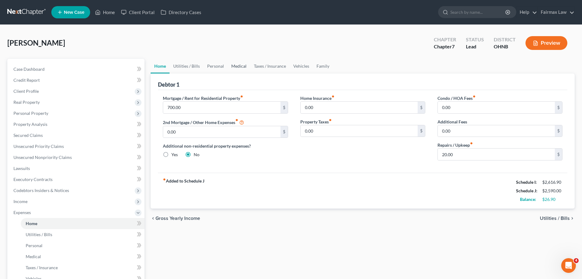
click at [236, 68] on link "Medical" at bounding box center [239, 66] width 23 height 15
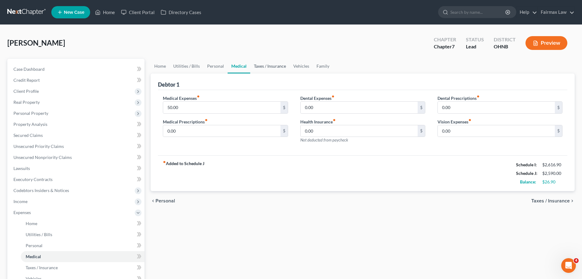
click at [267, 66] on link "Taxes / Insurance" at bounding box center [269, 66] width 39 height 15
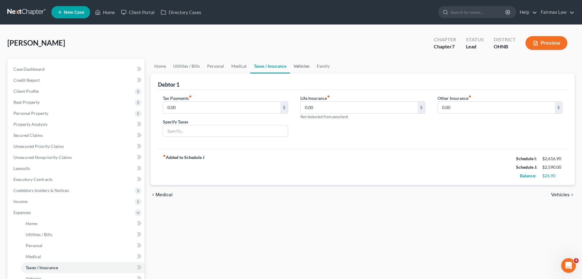
click at [302, 66] on link "Vehicles" at bounding box center [301, 66] width 23 height 15
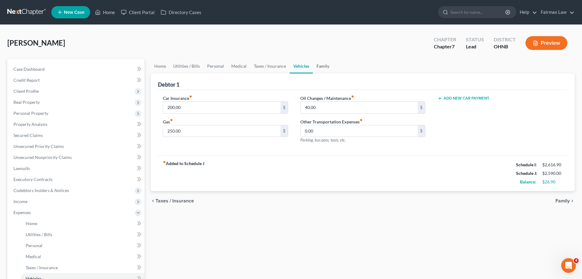
click at [313, 69] on link "Family" at bounding box center [323, 66] width 20 height 15
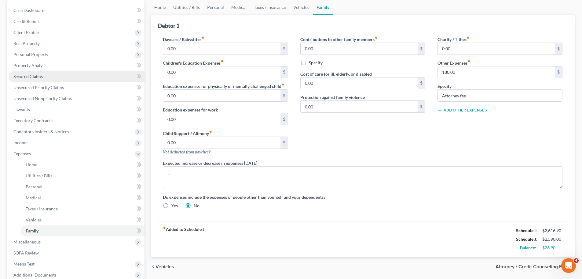
scroll to position [61, 0]
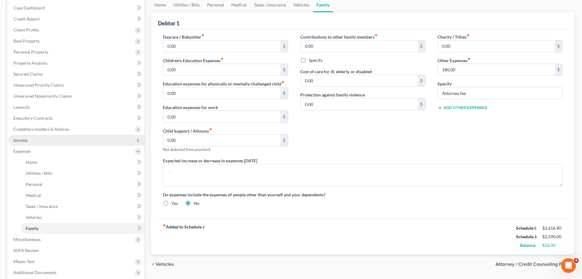
click at [47, 139] on span "Income" at bounding box center [77, 140] width 136 height 11
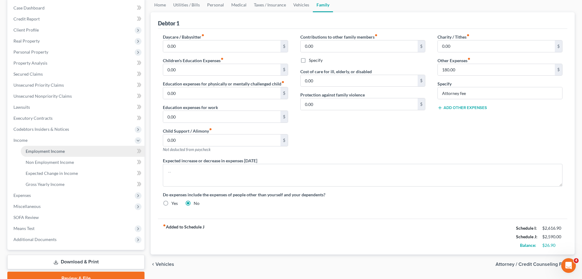
click at [46, 147] on link "Employment Income" at bounding box center [83, 151] width 124 height 11
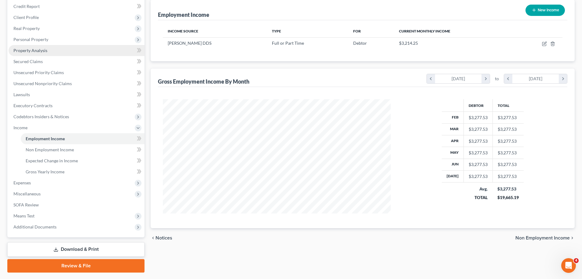
scroll to position [90, 0]
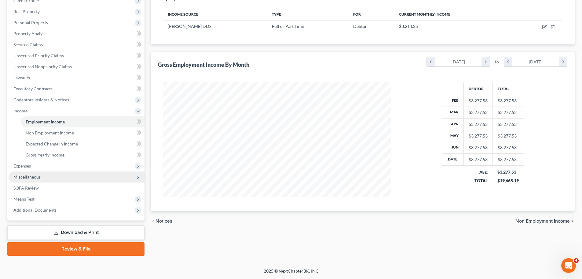
click at [43, 174] on span "Miscellaneous" at bounding box center [77, 176] width 136 height 11
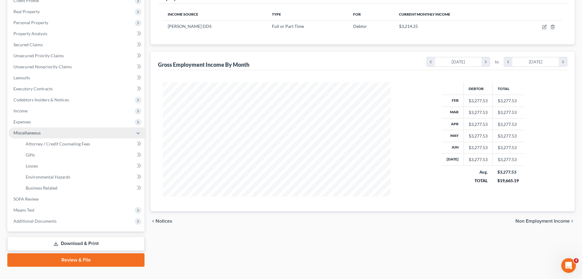
click at [68, 137] on span "Miscellaneous" at bounding box center [77, 132] width 136 height 11
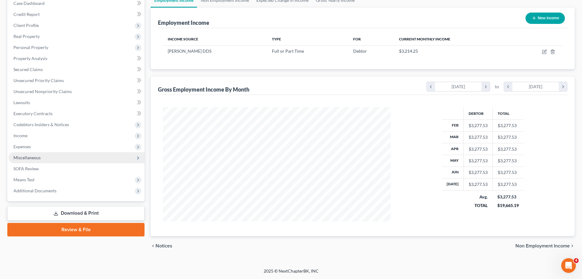
scroll to position [66, 0]
click at [37, 152] on span "Miscellaneous" at bounding box center [77, 157] width 136 height 11
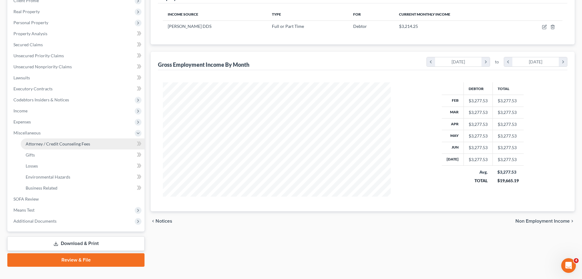
click at [42, 141] on span "Attorney / Credit Counseling Fees" at bounding box center [58, 143] width 65 height 5
select select "1"
